Goal: Check status: Check status

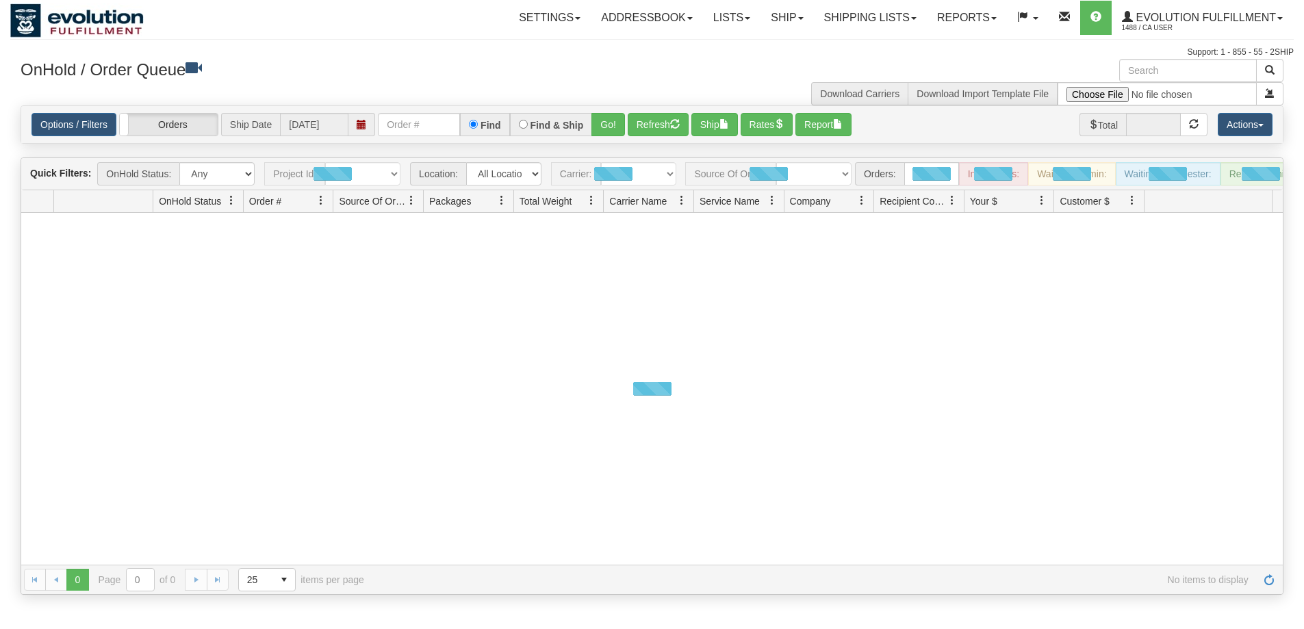
click at [844, 175] on div "grid toolbar" at bounding box center [768, 173] width 166 height 23
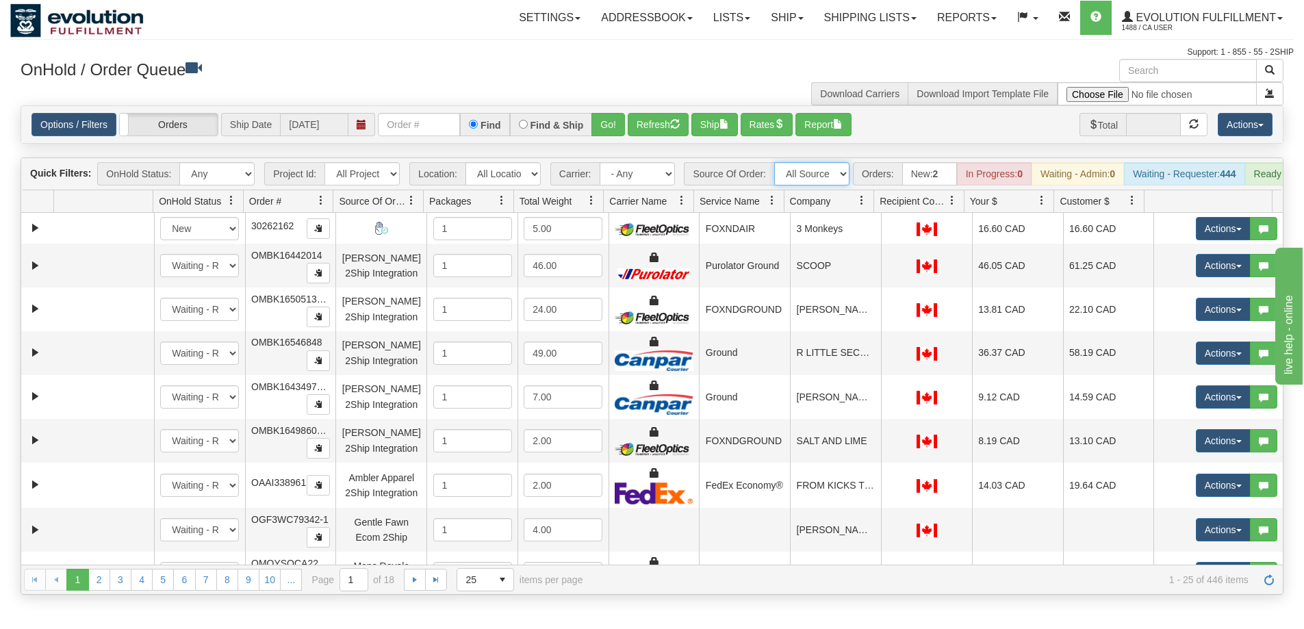
drag, startPoint x: 0, startPoint y: 0, endPoint x: 844, endPoint y: 175, distance: 861.7
click at [844, 175] on select "All Sources AirBlaster 2Ship Integration Ambler Apparel 2Ship Integration BC Ca…" at bounding box center [811, 173] width 75 height 23
click at [501, 589] on span "select" at bounding box center [502, 580] width 22 height 22
click at [491, 573] on li "100" at bounding box center [485, 567] width 56 height 19
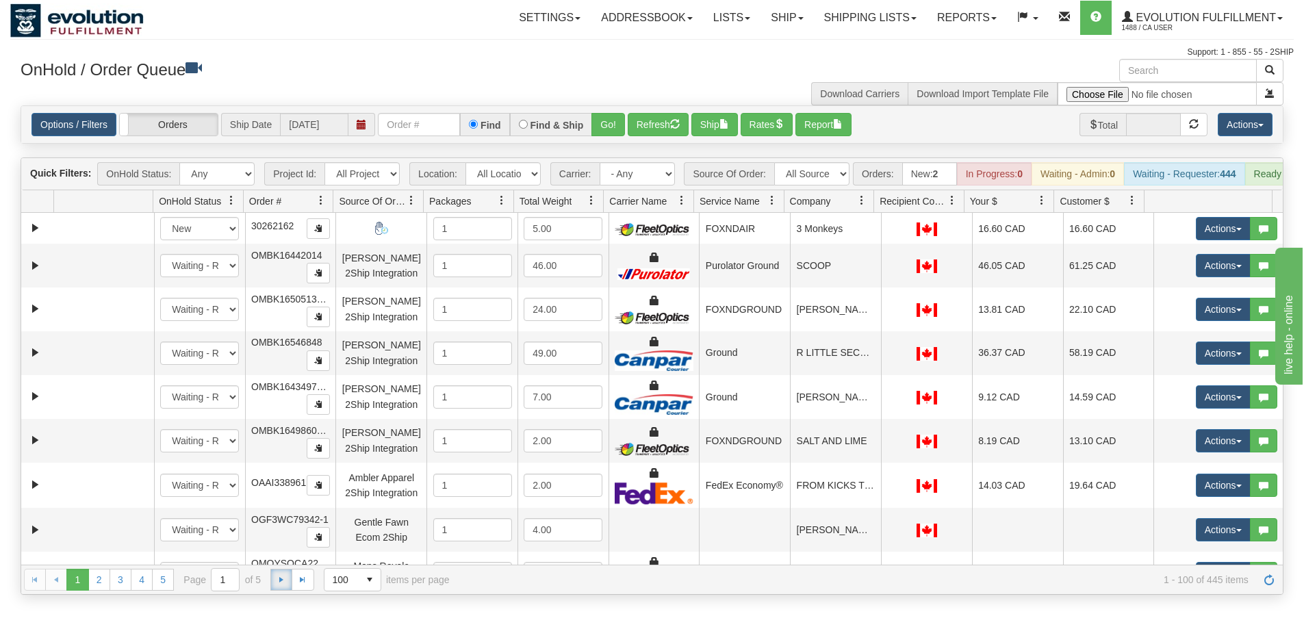
click at [272, 591] on link "Go to the next page" at bounding box center [281, 580] width 22 height 22
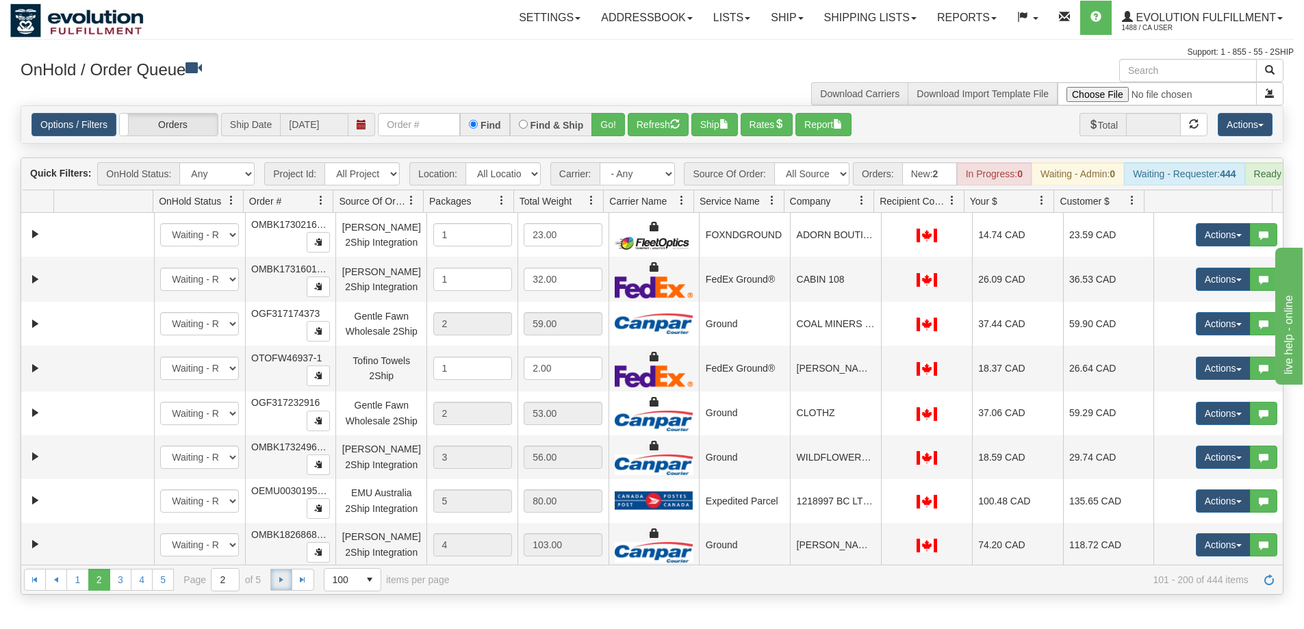
click at [279, 585] on span "Go to the next page" at bounding box center [281, 579] width 11 height 11
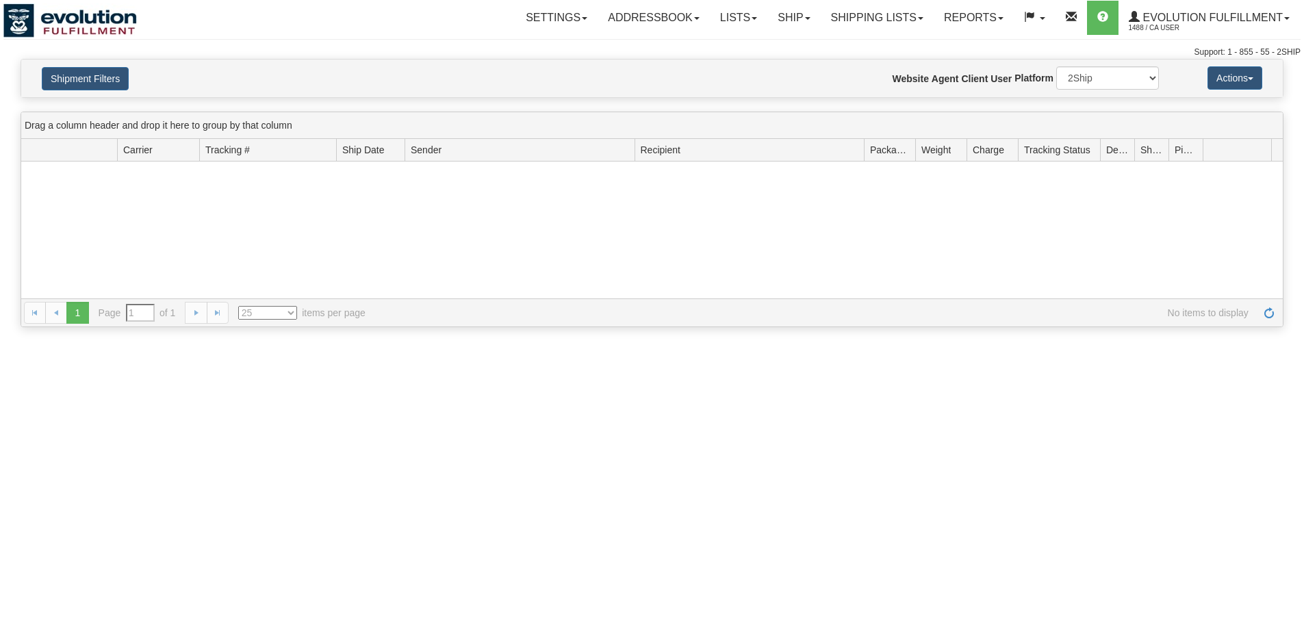
type input "From [DATE] To [DATE]"
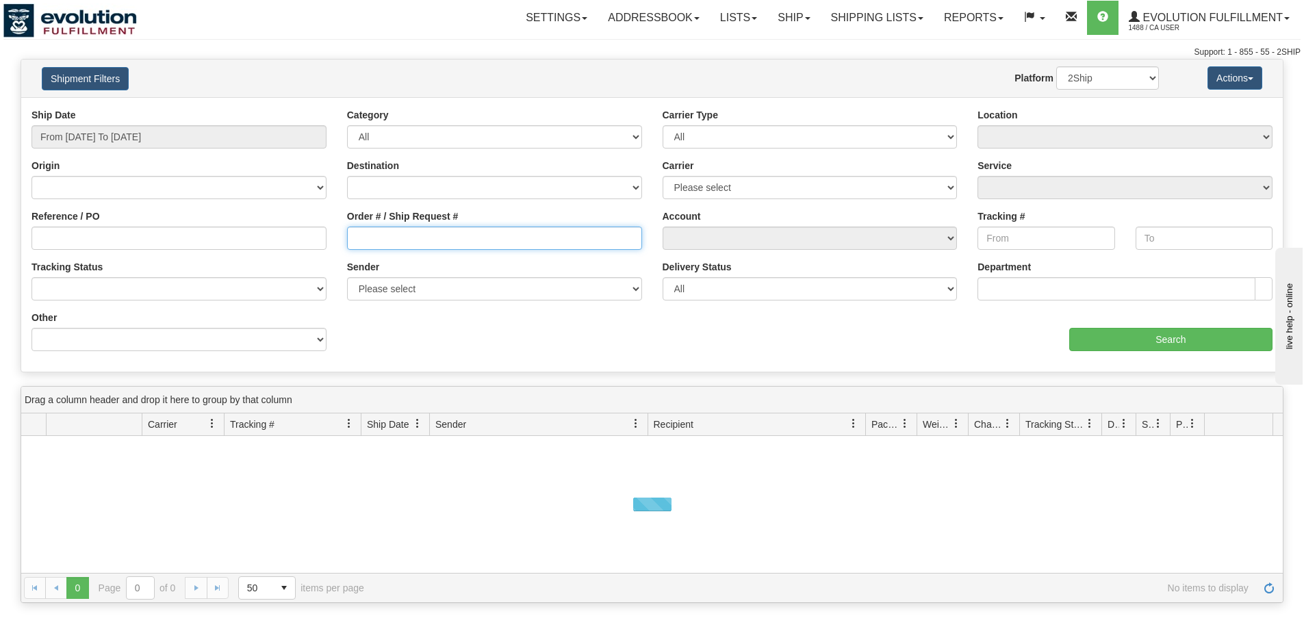
click at [454, 236] on input "Order # / Ship Request #" at bounding box center [494, 238] width 295 height 23
paste input "3000282"
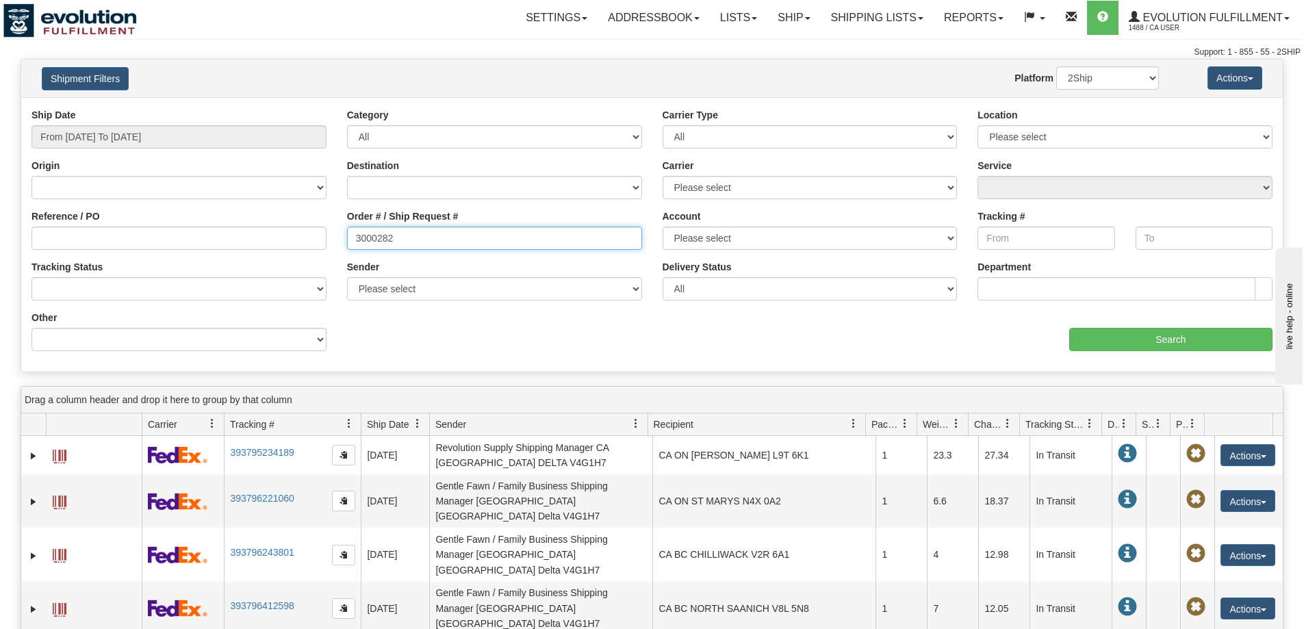
click at [354, 237] on input "3000282" at bounding box center [494, 238] width 295 height 23
type input "ONOB3000282"
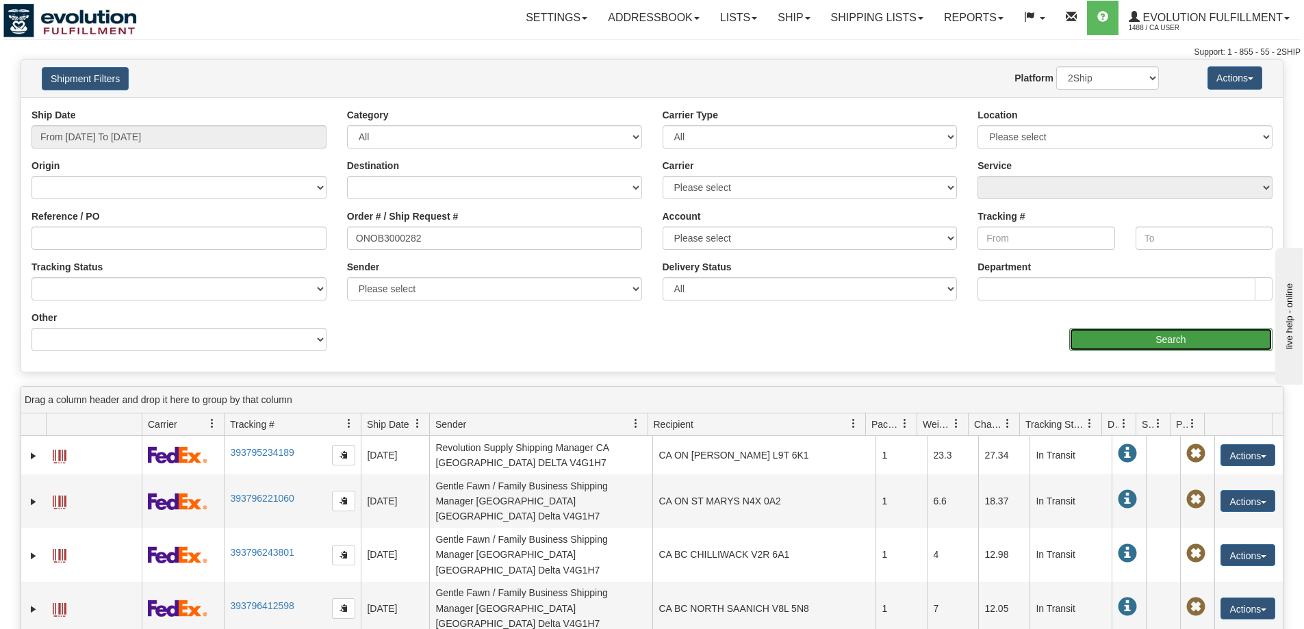
click at [1103, 335] on input "Search" at bounding box center [1170, 339] width 203 height 23
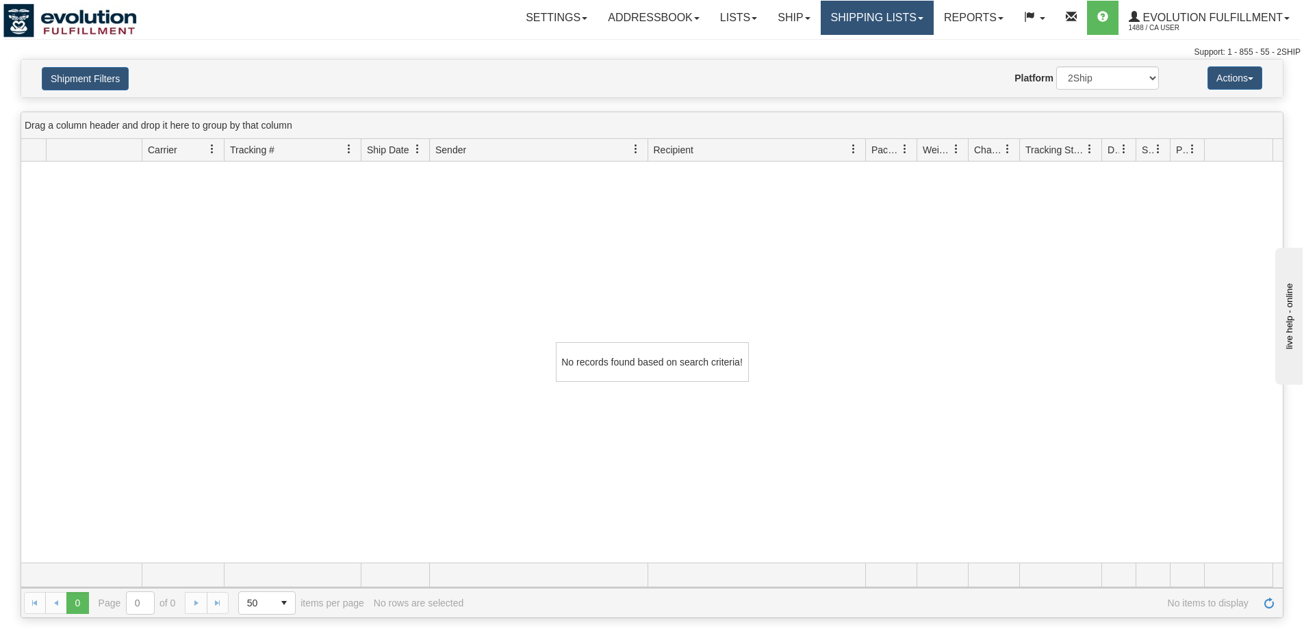
click at [853, 18] on link "Shipping lists" at bounding box center [876, 18] width 113 height 34
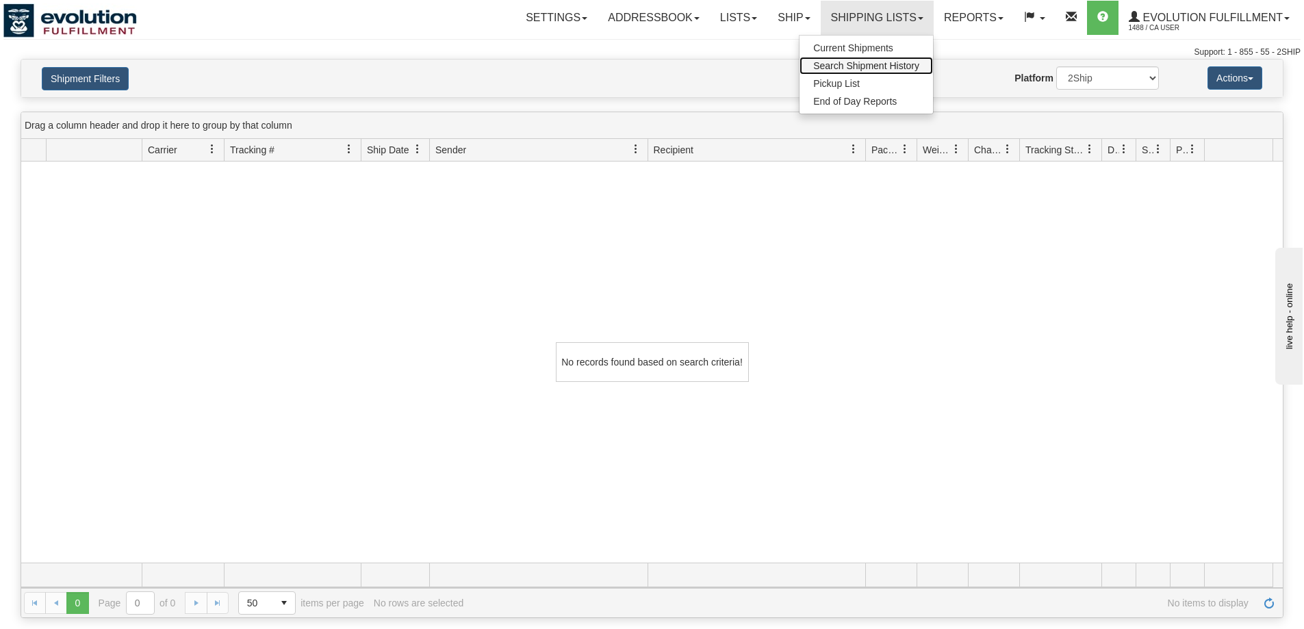
click at [852, 61] on span "Search Shipment History" at bounding box center [866, 65] width 106 height 11
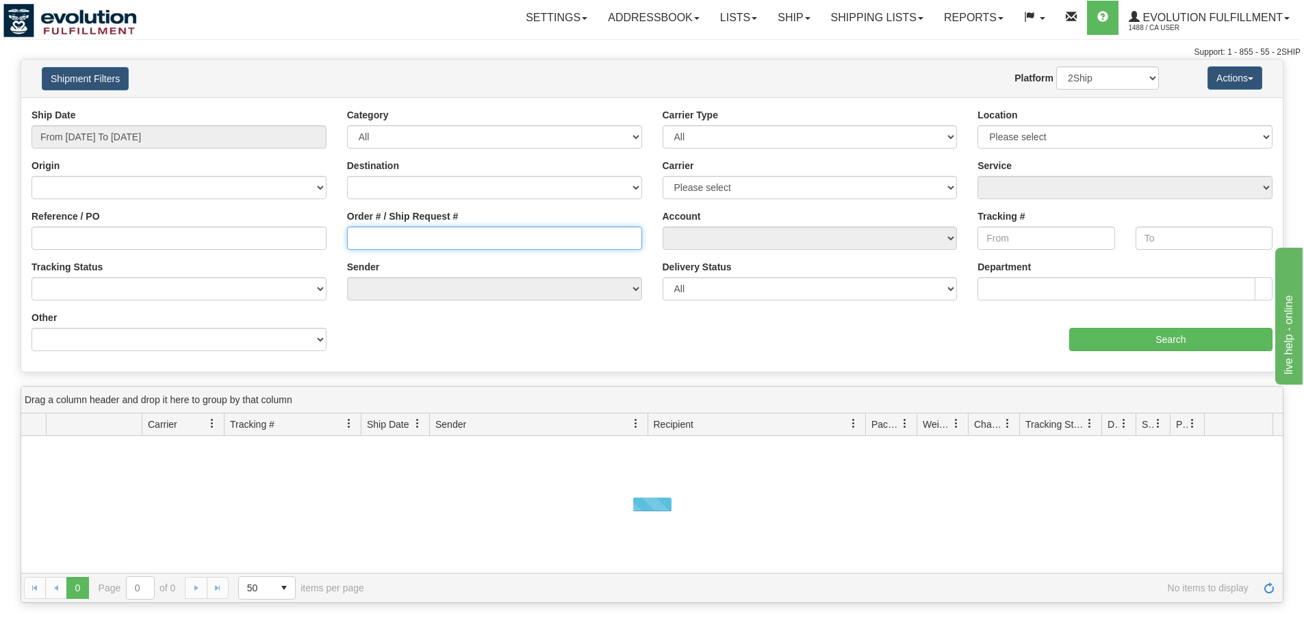
click at [394, 241] on input "Order # / Ship Request #" at bounding box center [494, 238] width 295 height 23
paste input "ONOB3000282"
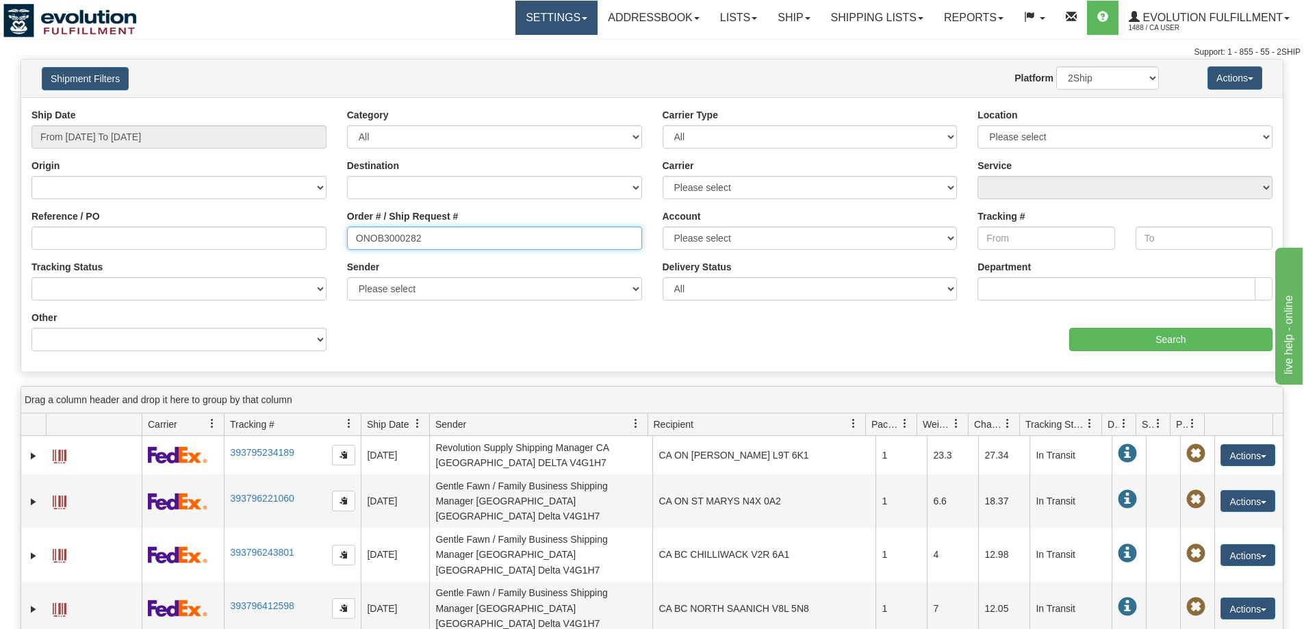
type input "ONOB3000282"
click at [535, 20] on link "Settings" at bounding box center [556, 18] width 82 height 34
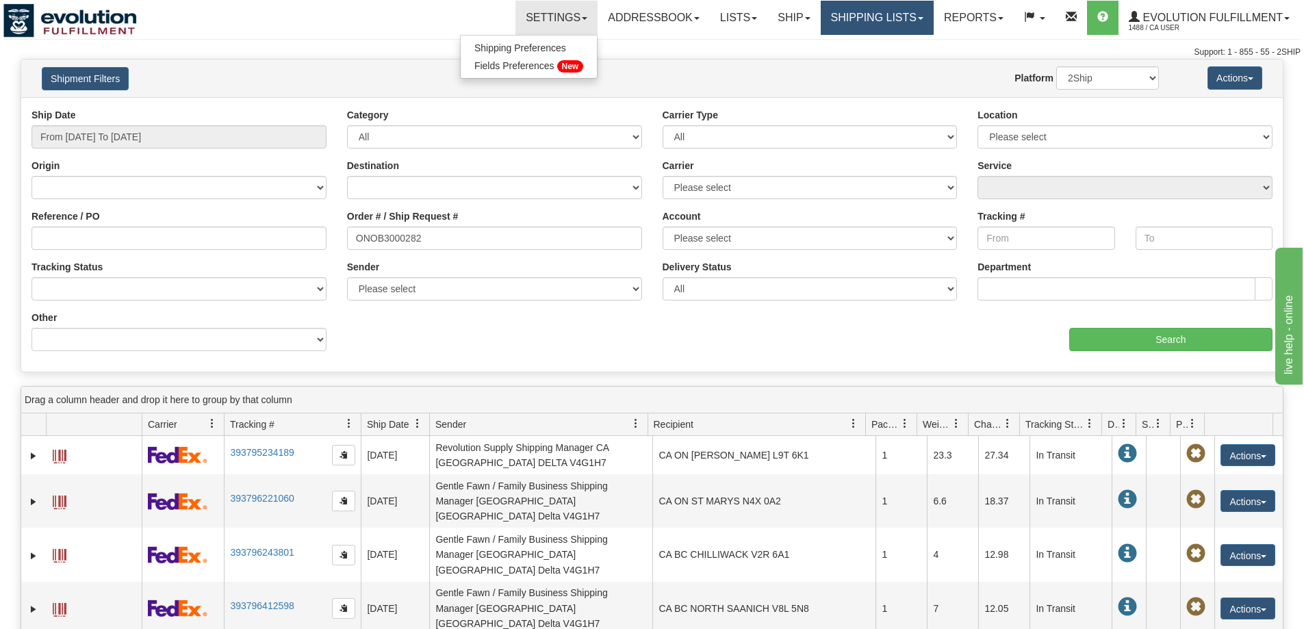
click at [855, 17] on link "Shipping lists" at bounding box center [876, 18] width 113 height 34
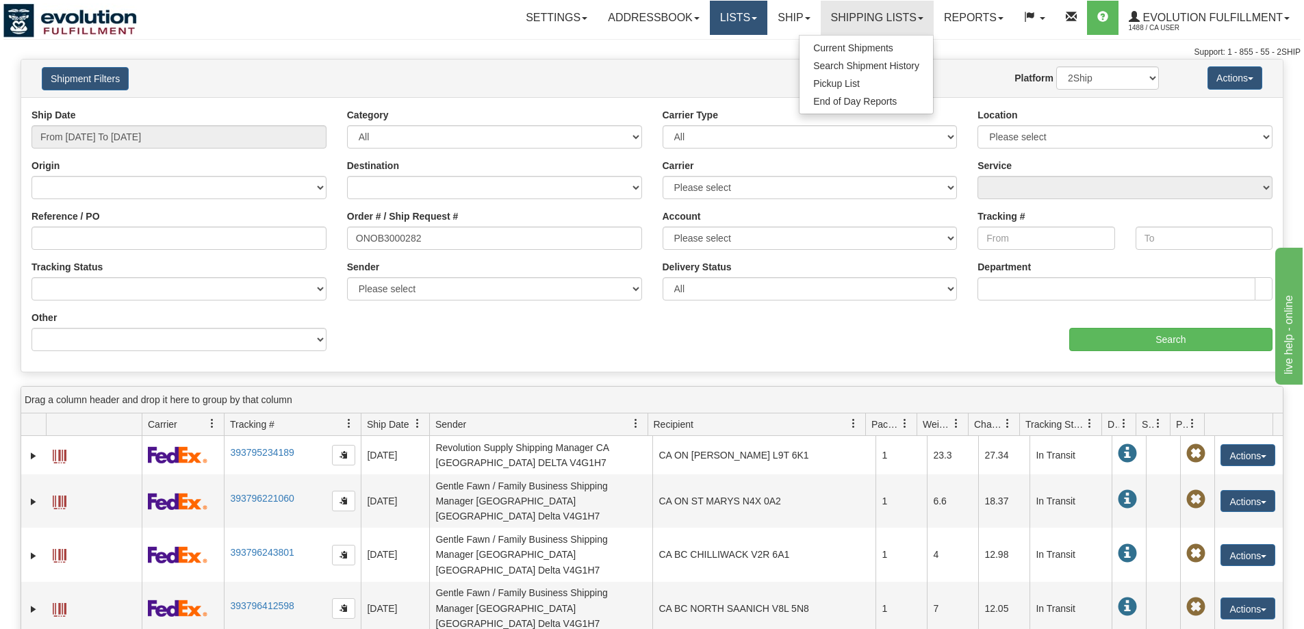
click at [756, 14] on link "Lists" at bounding box center [738, 18] width 57 height 34
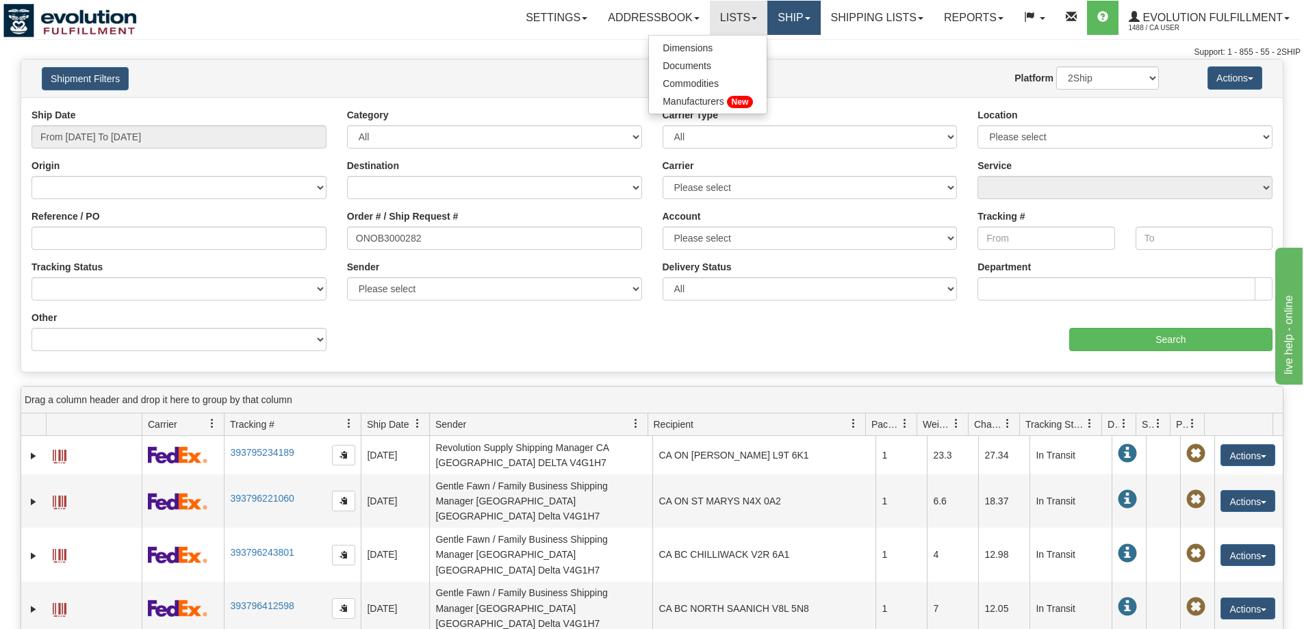
click at [786, 14] on link "Ship" at bounding box center [793, 18] width 53 height 34
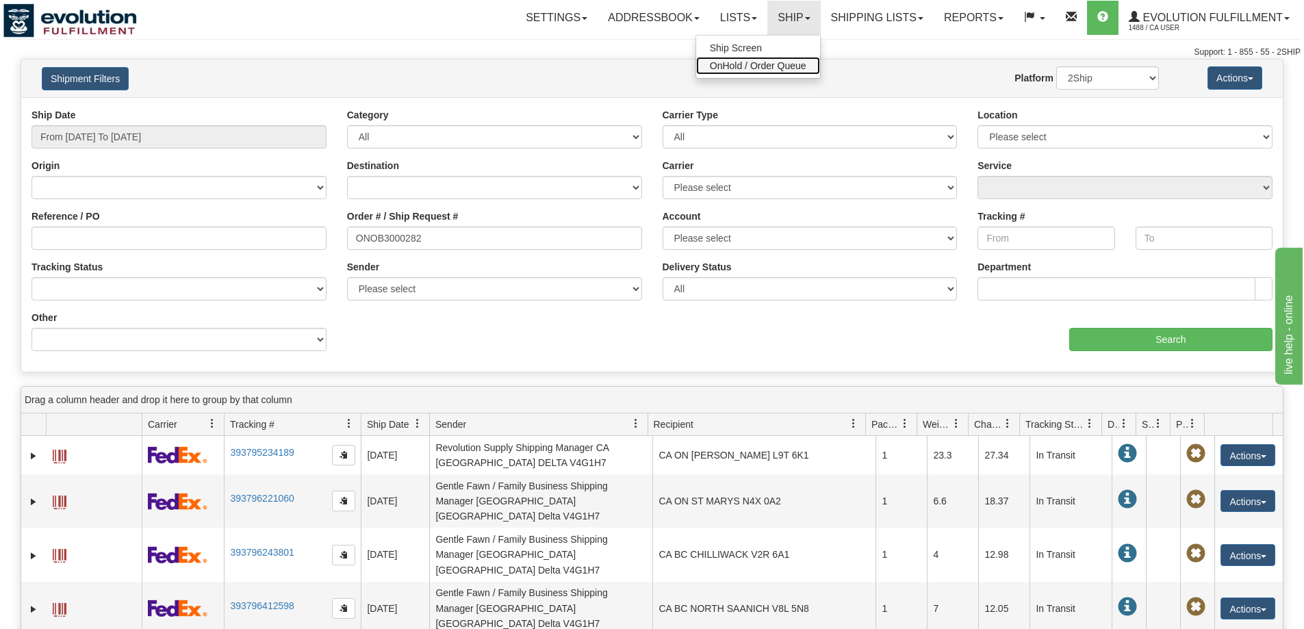
click at [768, 59] on link "OnHold / Order Queue" at bounding box center [758, 66] width 124 height 18
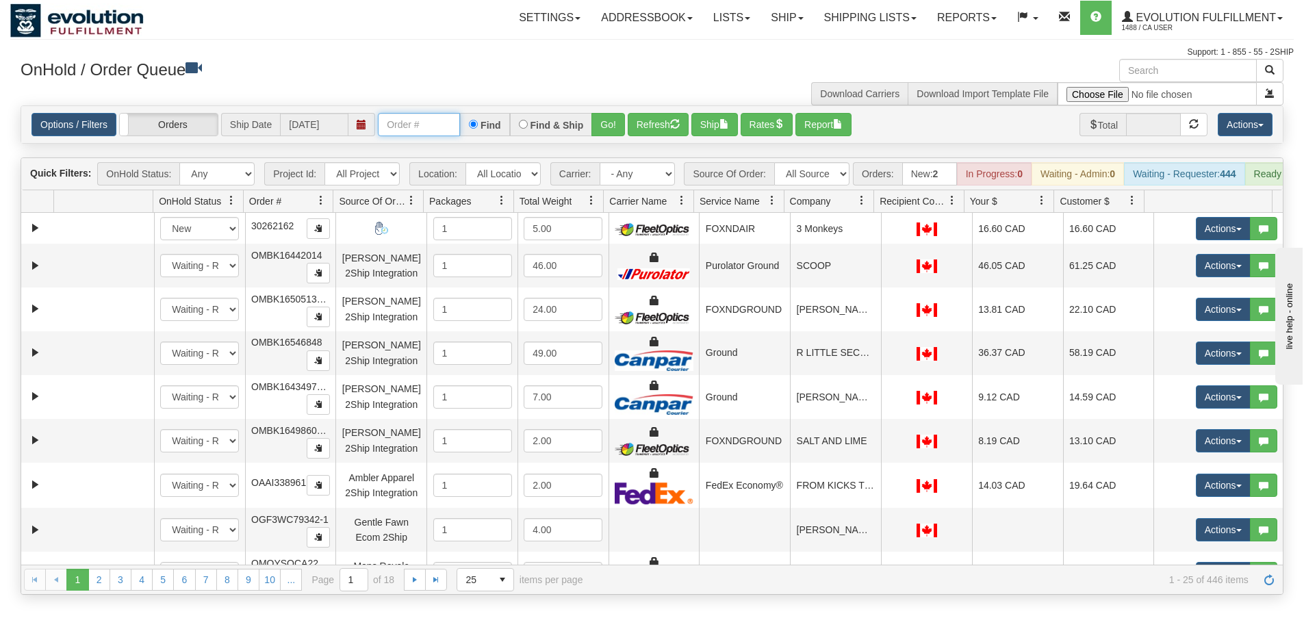
click at [422, 114] on input "text" at bounding box center [419, 124] width 82 height 23
paste input "ONOB3000282"
type input "ONOB3000282"
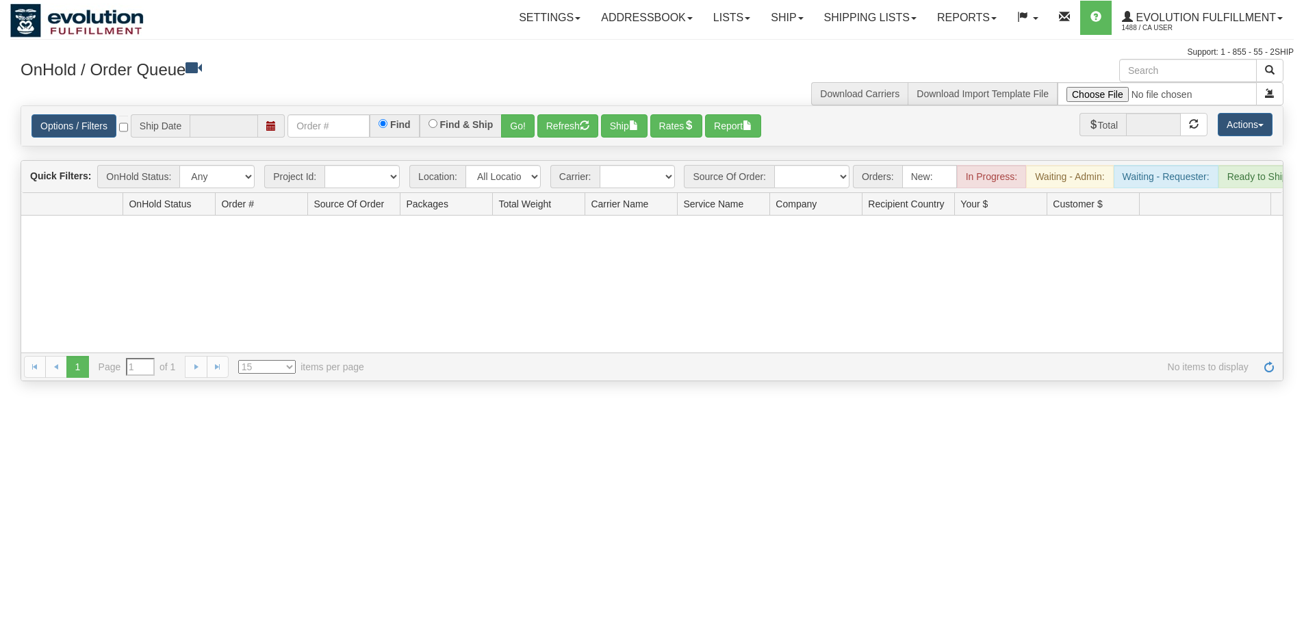
type input "[DATE]"
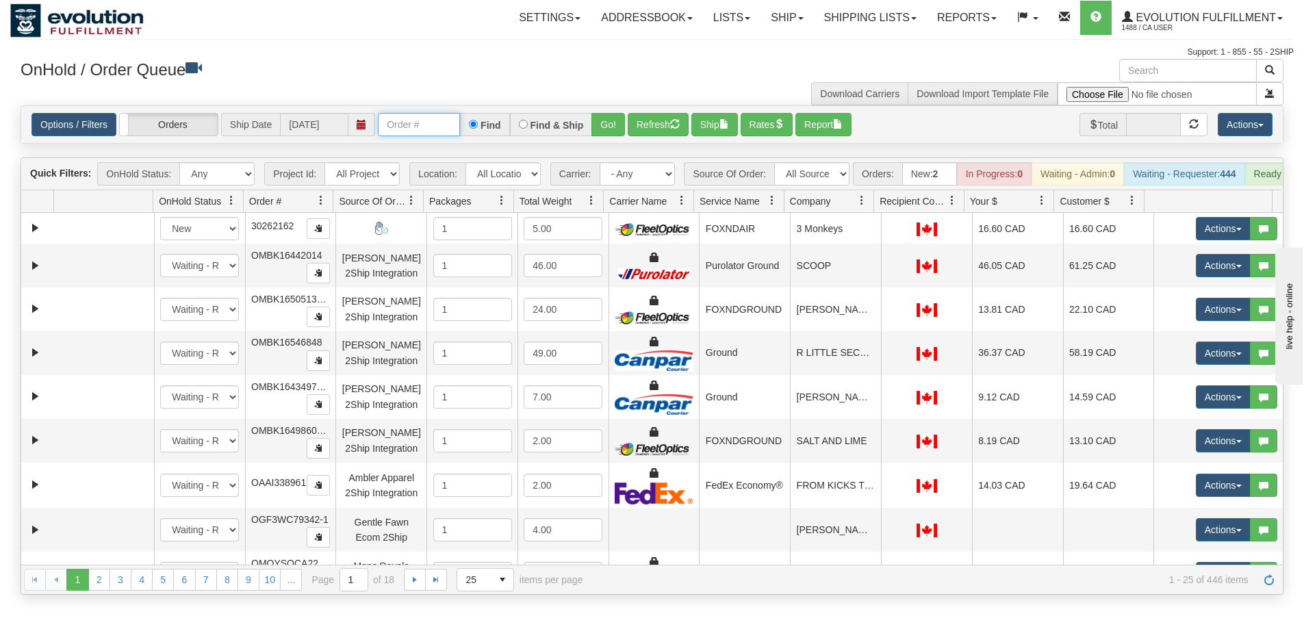
click at [419, 116] on input "text" at bounding box center [419, 124] width 82 height 23
paste input "ONOB3000282"
type input "ONOB3000282"
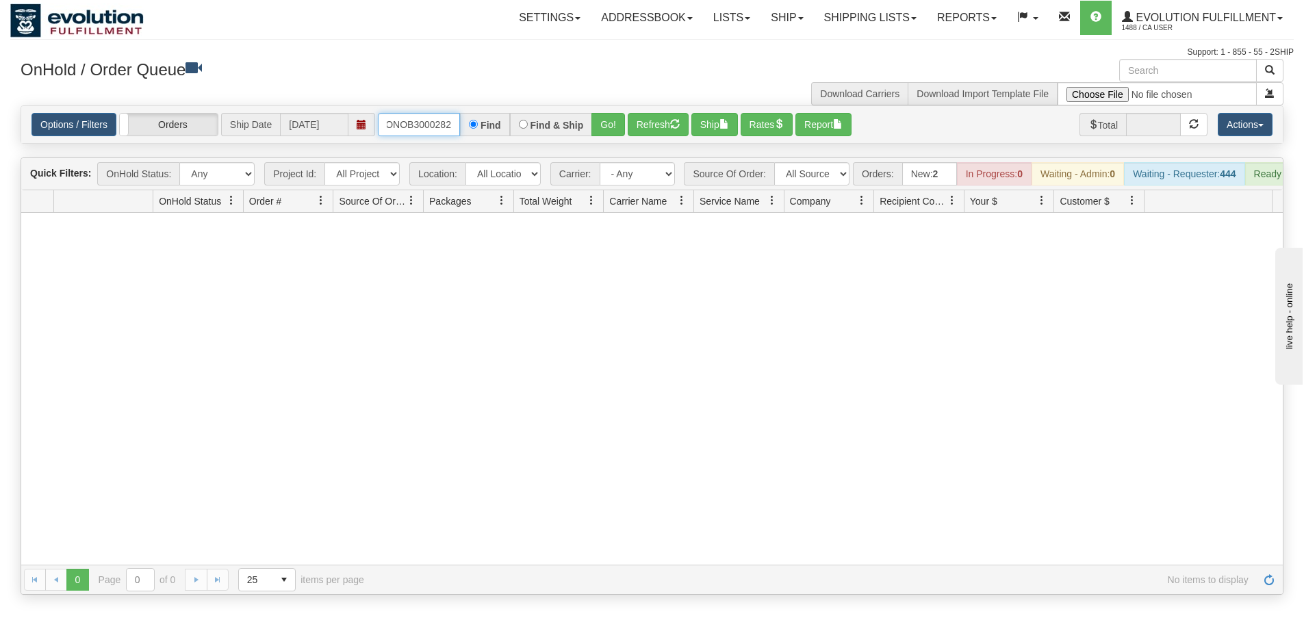
click at [430, 129] on input "ONOB3000282" at bounding box center [419, 124] width 82 height 23
click at [423, 128] on input "ONOB3000282" at bounding box center [419, 124] width 82 height 23
